Goal: Task Accomplishment & Management: Manage account settings

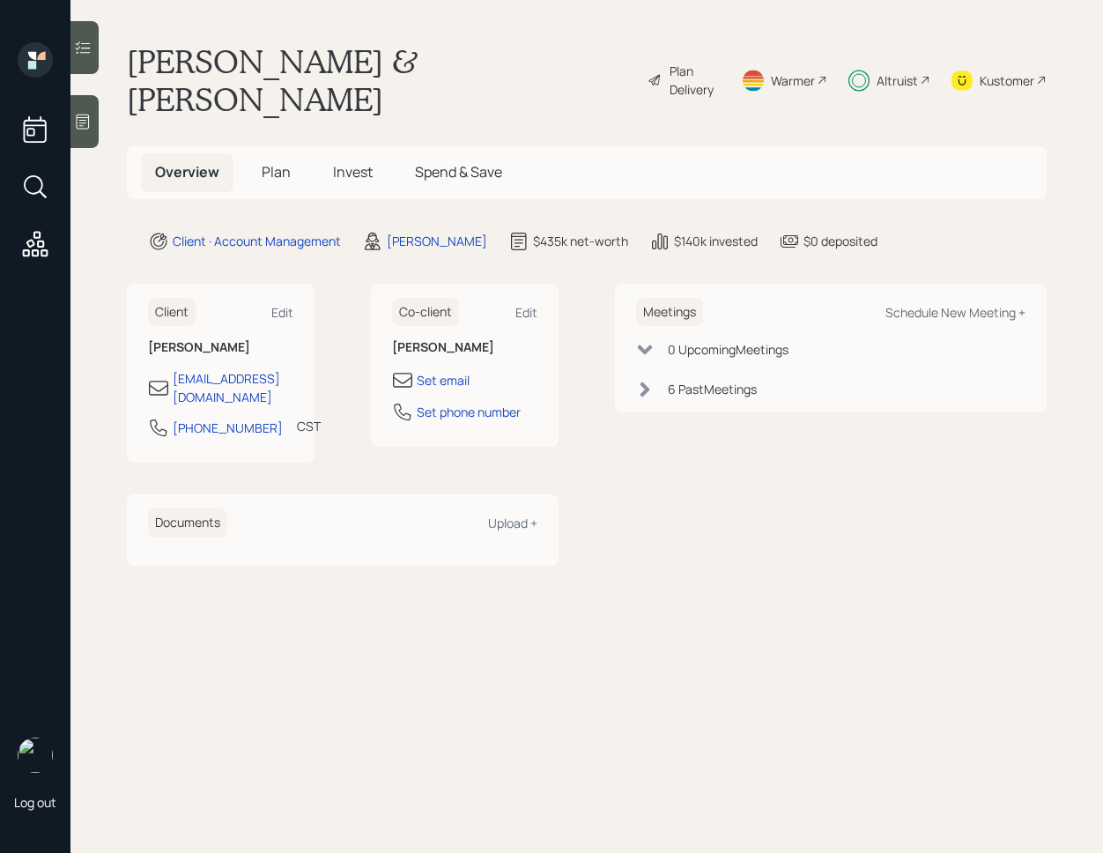
click at [93, 53] on div at bounding box center [84, 47] width 28 height 53
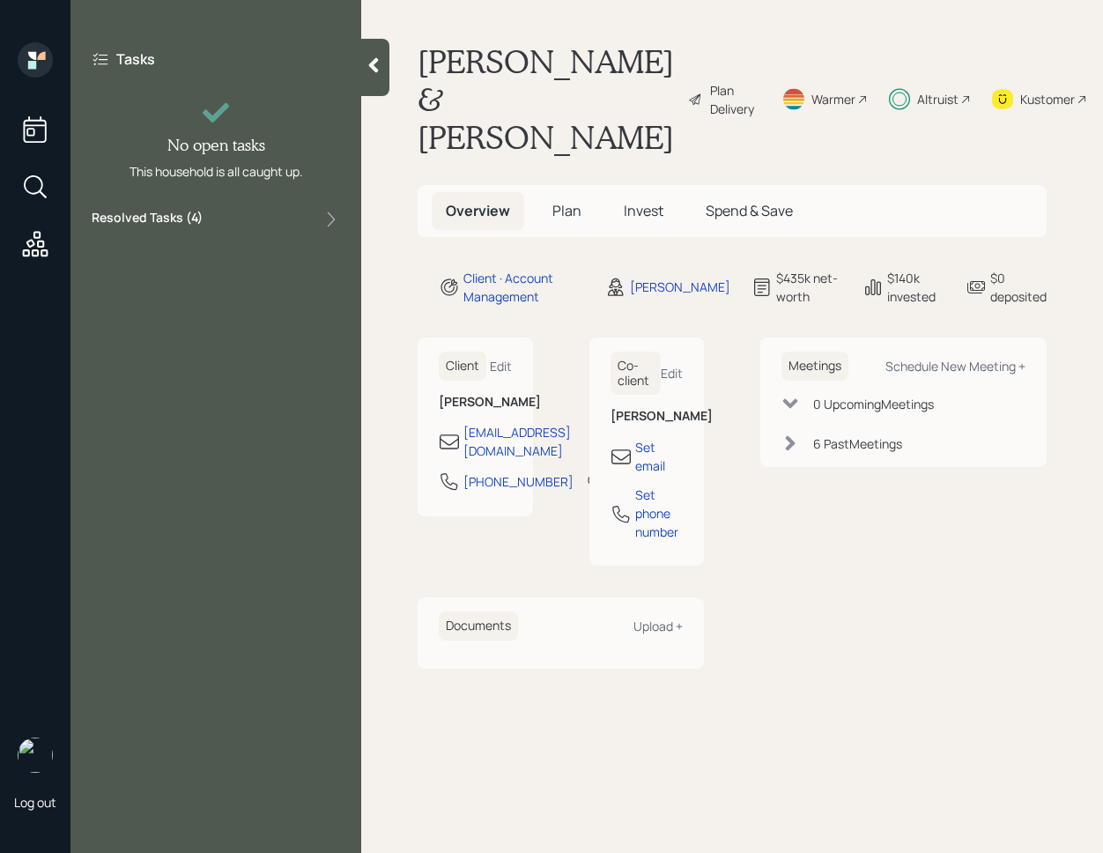
click at [277, 218] on div "Resolved Tasks ( 4 )" at bounding box center [216, 219] width 248 height 21
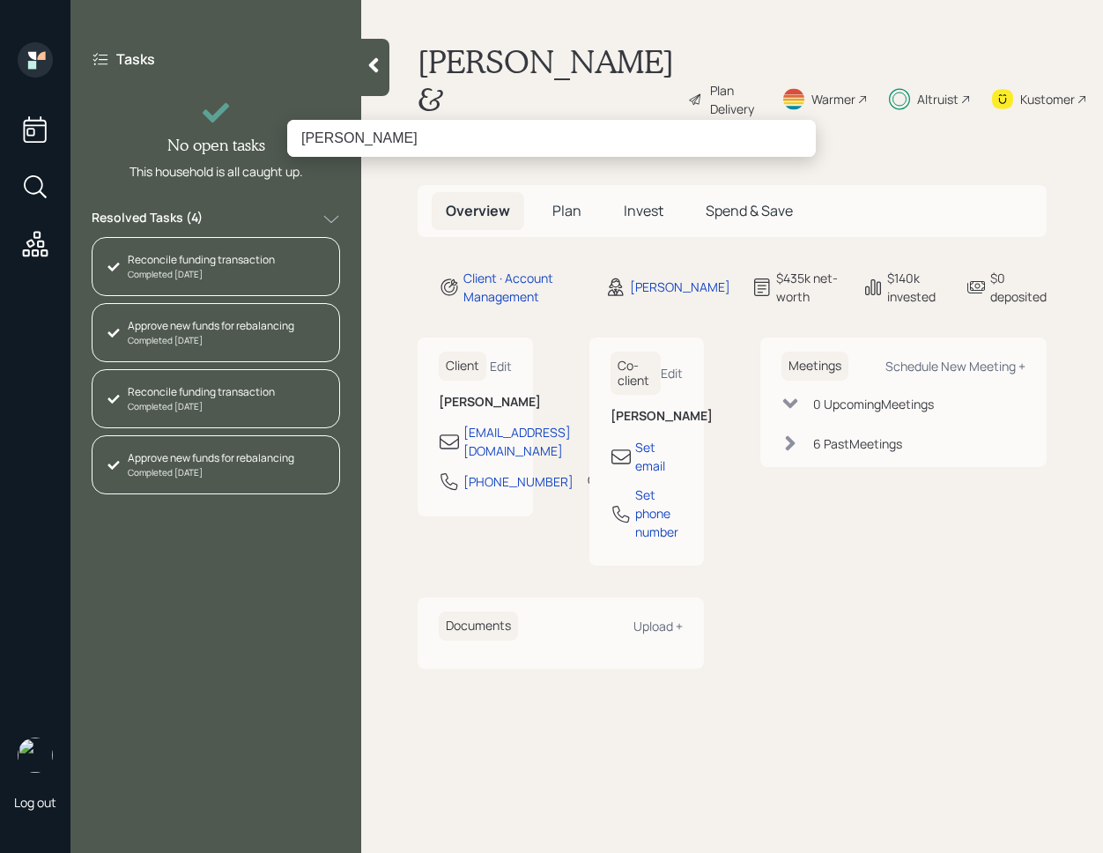
type input "[PERSON_NAME]"
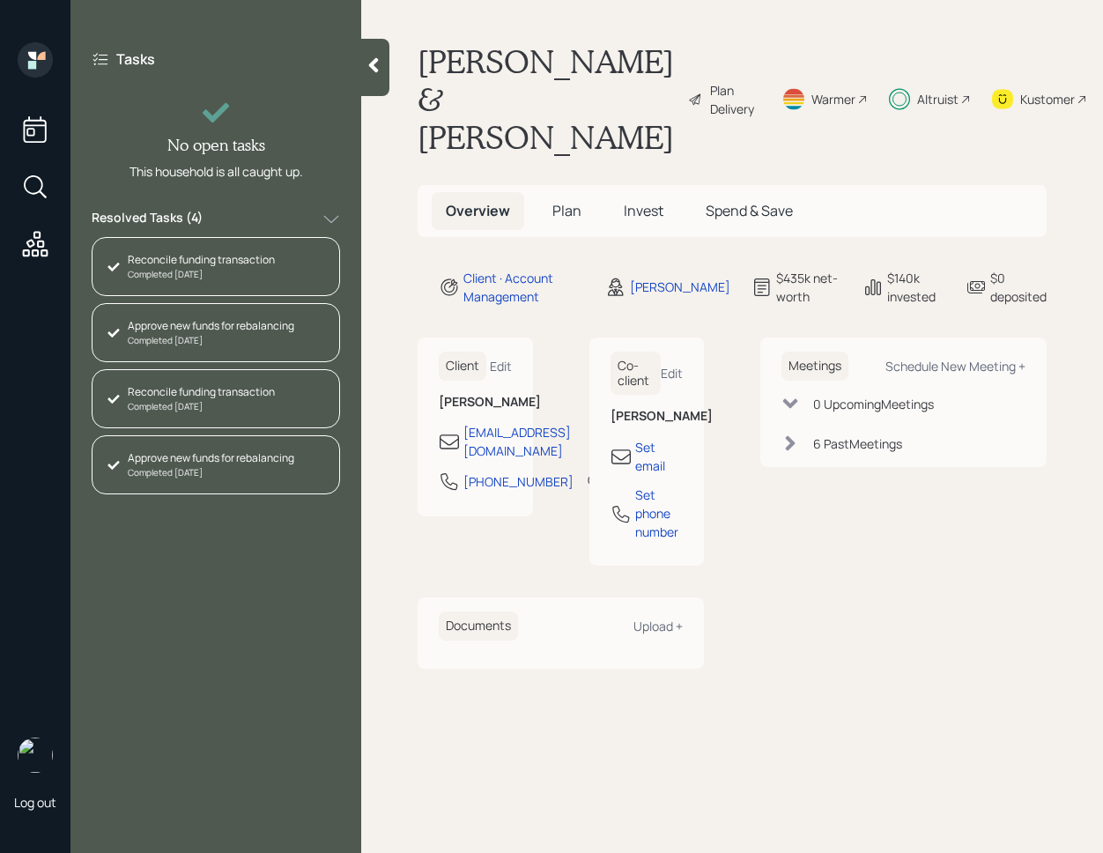
click at [643, 84] on div "account switcher Search clients... current household Copy Household Link Genera…" at bounding box center [551, 426] width 1103 height 853
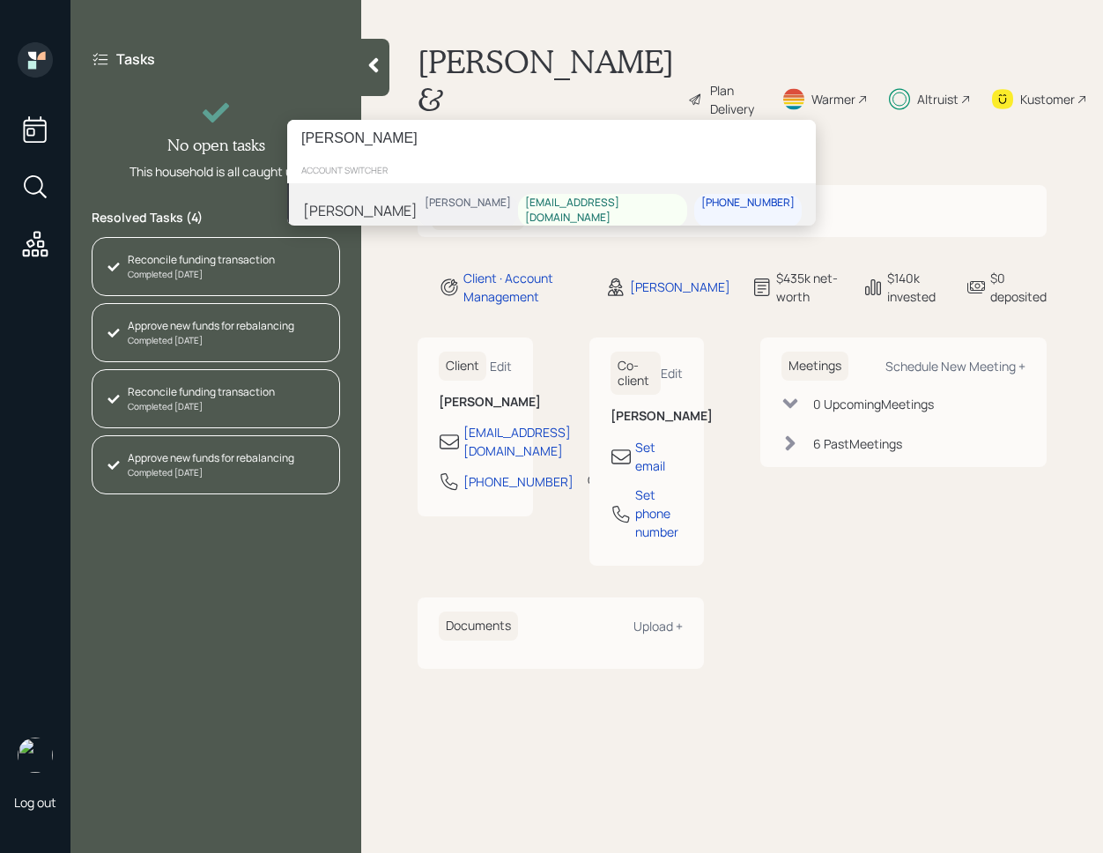
type input "[PERSON_NAME]"
click at [451, 213] on div "Margie Nichols Treva Nostdahl margiesnichols@gmail.com 402-480-9974" at bounding box center [551, 210] width 529 height 55
